Goal: Information Seeking & Learning: Learn about a topic

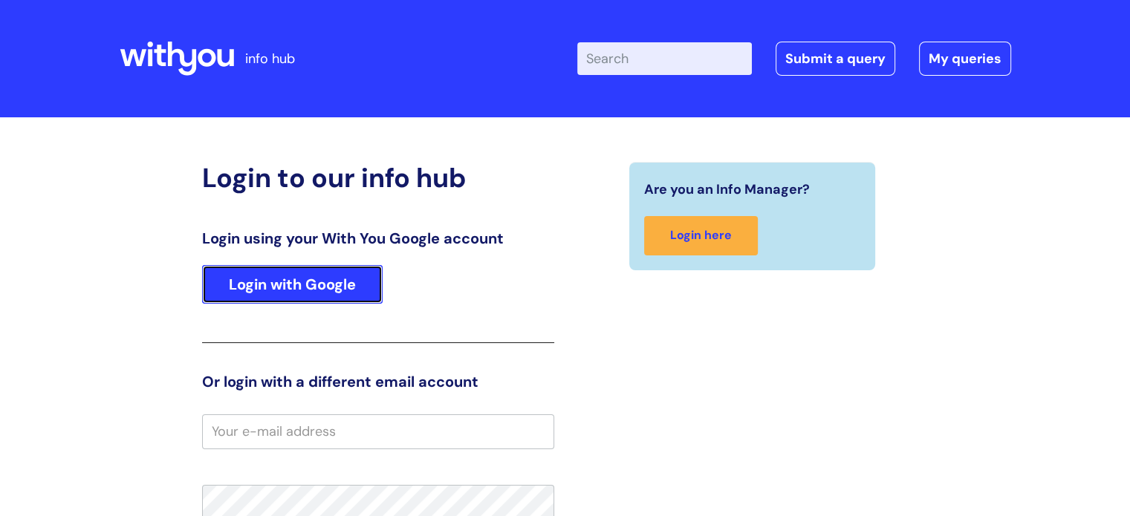
click at [279, 293] on link "Login with Google" at bounding box center [292, 284] width 181 height 39
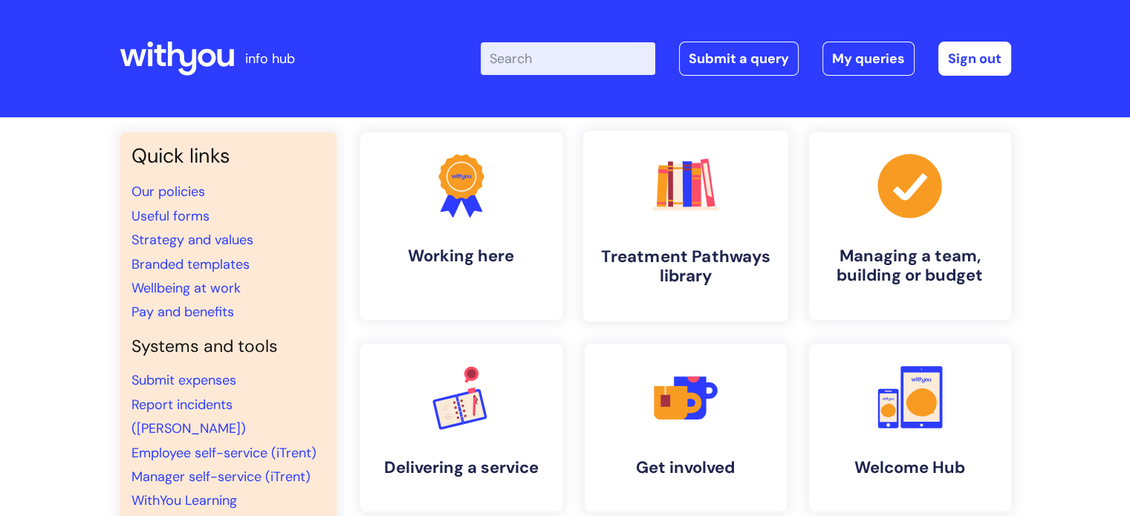
click at [710, 218] on icon ".cls-1{fill:#f89b22;}.cls-1,.cls-2,.cls-3,.cls-4,.cls-5,.cls-6,.cls-7{stroke-wi…" at bounding box center [686, 186] width 74 height 74
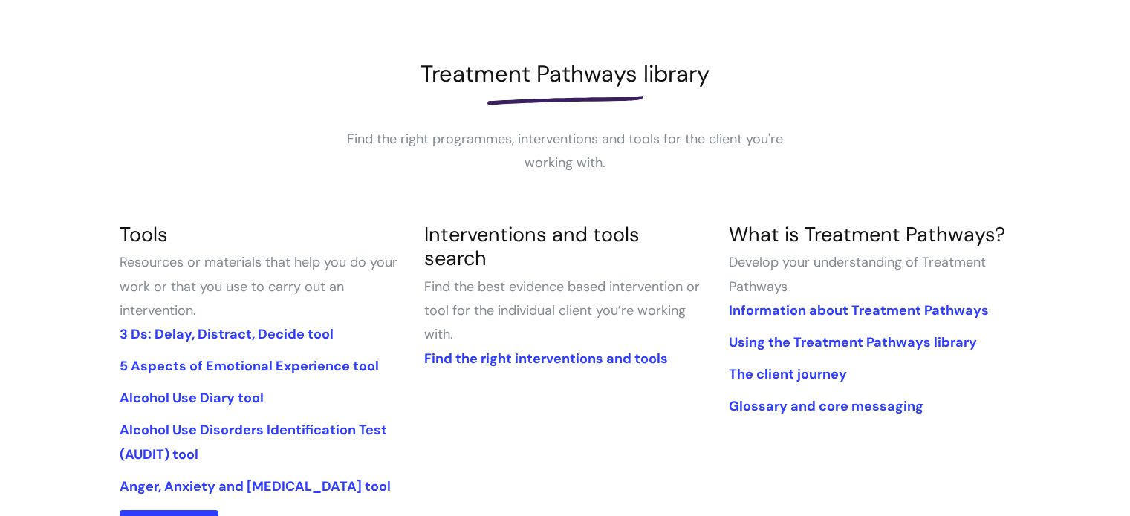
scroll to position [165, 0]
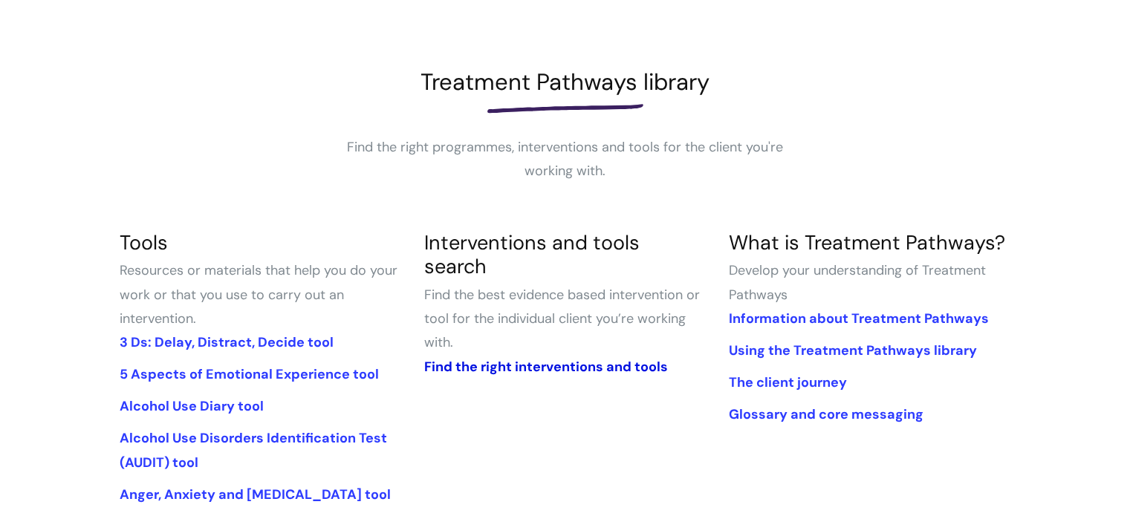
click at [522, 358] on link "Find the right interventions and tools" at bounding box center [546, 367] width 244 height 18
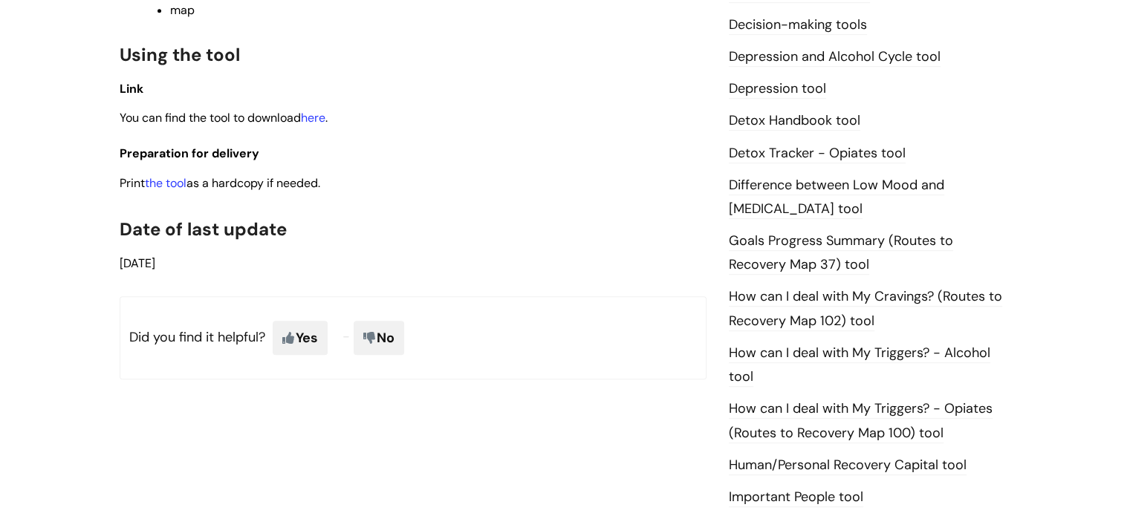
scroll to position [846, 0]
click at [311, 120] on link "here" at bounding box center [313, 117] width 25 height 16
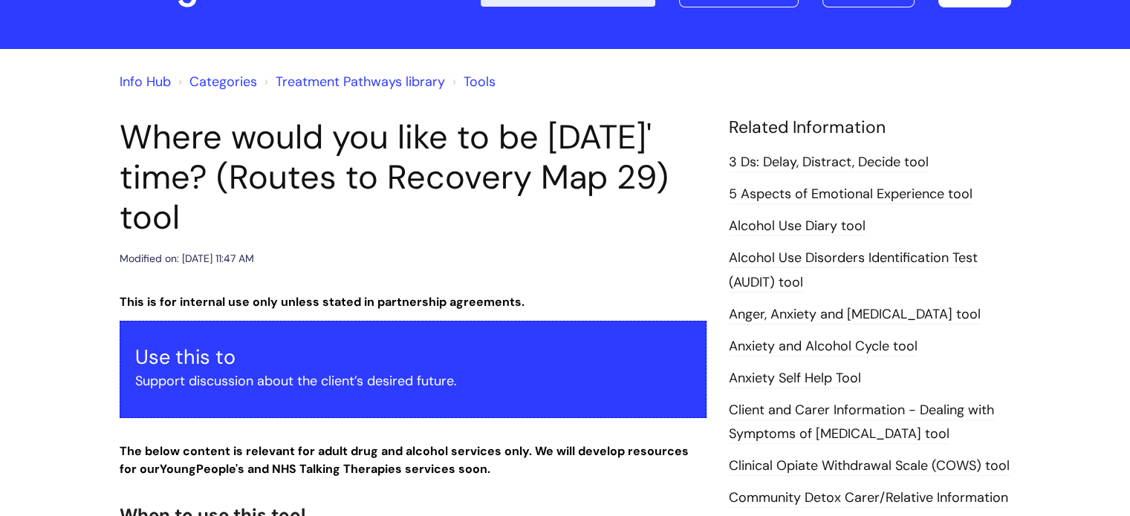
scroll to position [67, 0]
